Goal: Task Accomplishment & Management: Use online tool/utility

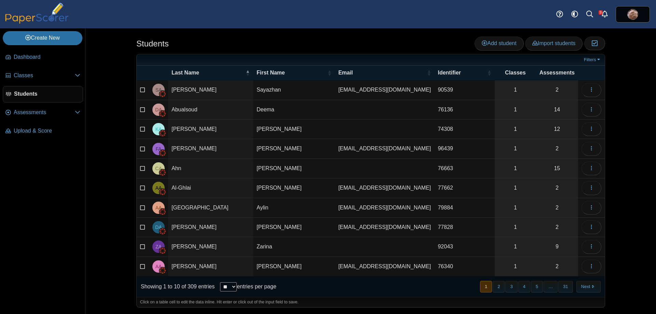
click at [116, 72] on div "Students Add student Import students Moderation 0" at bounding box center [370, 171] width 513 height 286
click at [33, 76] on span "Classes" at bounding box center [44, 76] width 61 height 8
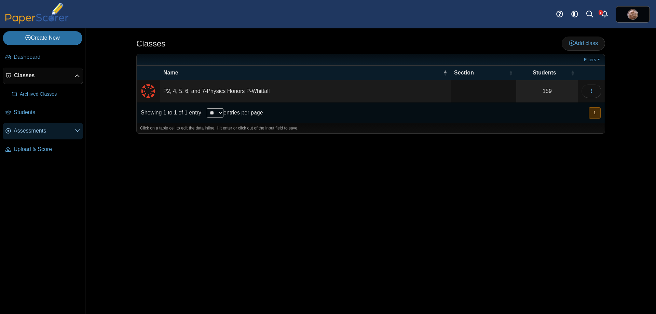
click at [36, 129] on span "Assessments" at bounding box center [44, 131] width 61 height 8
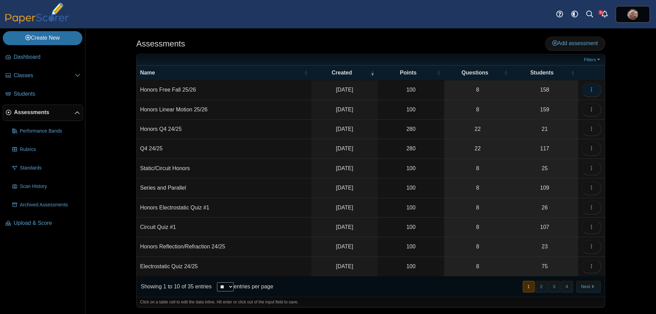
click at [593, 89] on icon "button" at bounding box center [591, 89] width 5 height 5
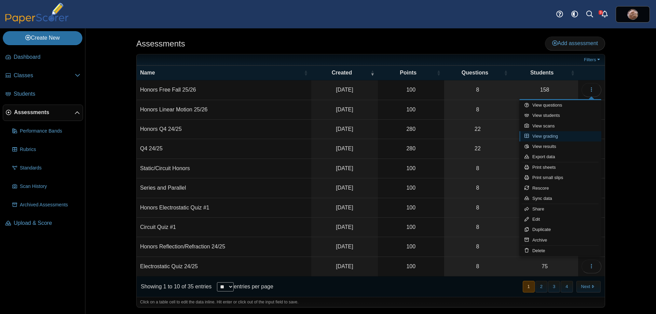
click at [565, 138] on link "View grading" at bounding box center [560, 136] width 82 height 10
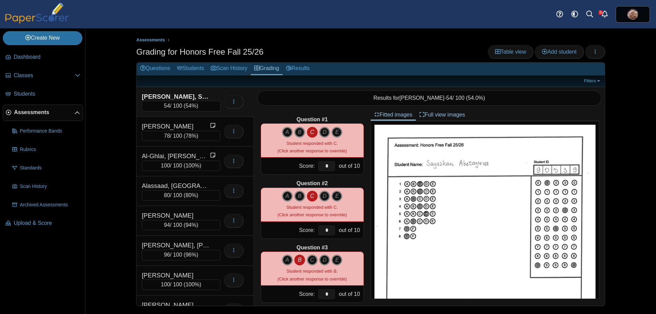
click at [100, 105] on div "Assessments Grading for Honors Free Fall 25/26 Table view Add student Loading… A" at bounding box center [370, 171] width 571 height 286
click at [114, 111] on div "Assessments Grading for Honors Free Fall 25/26 Table view Add student Loading… A" at bounding box center [370, 171] width 571 height 286
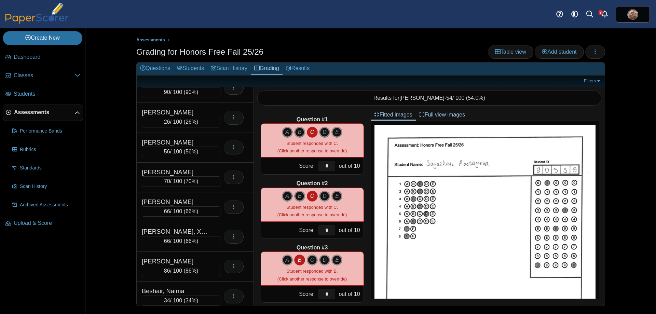
scroll to position [584, 0]
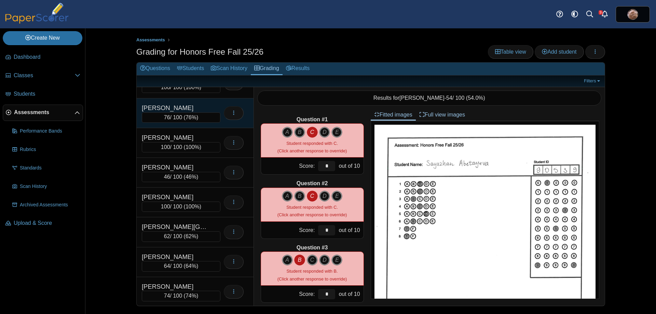
click at [178, 106] on div "Brownstein, Owen" at bounding box center [176, 108] width 68 height 9
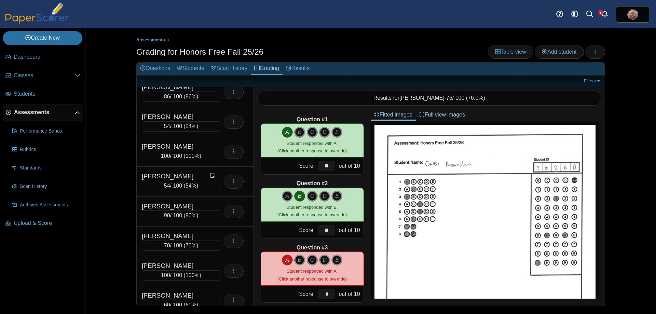
scroll to position [4261, 0]
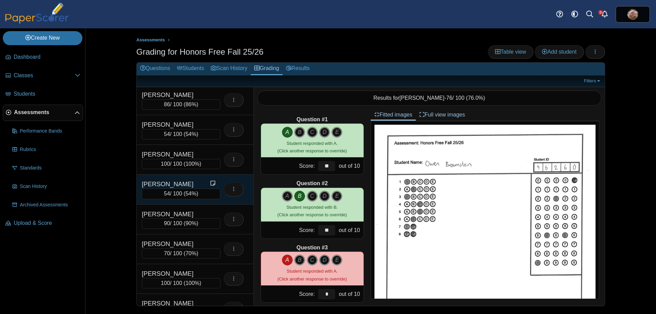
click at [183, 184] on div "Wilcox, Oliver" at bounding box center [176, 184] width 68 height 9
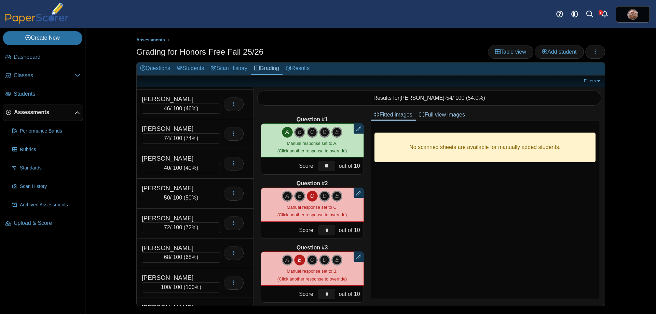
scroll to position [3708, 0]
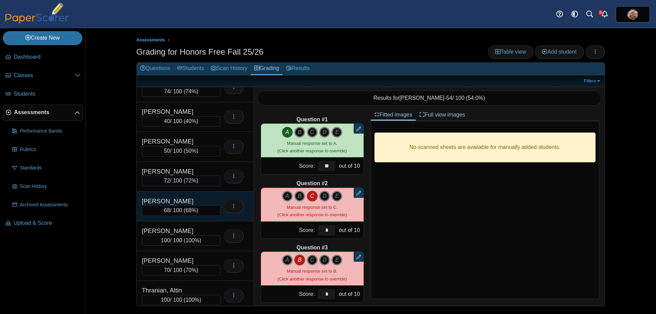
click at [177, 200] on div "Sullivan, Daniel" at bounding box center [176, 201] width 68 height 9
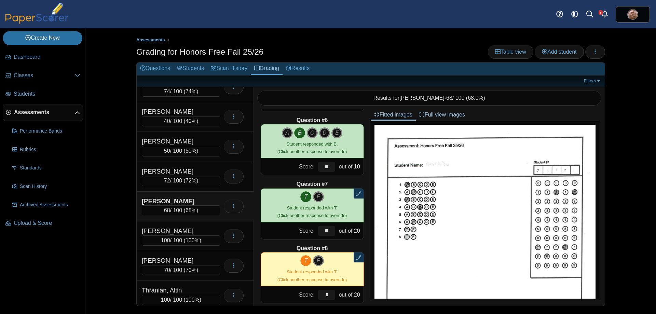
scroll to position [329, 0]
